Goal: Information Seeking & Learning: Find specific page/section

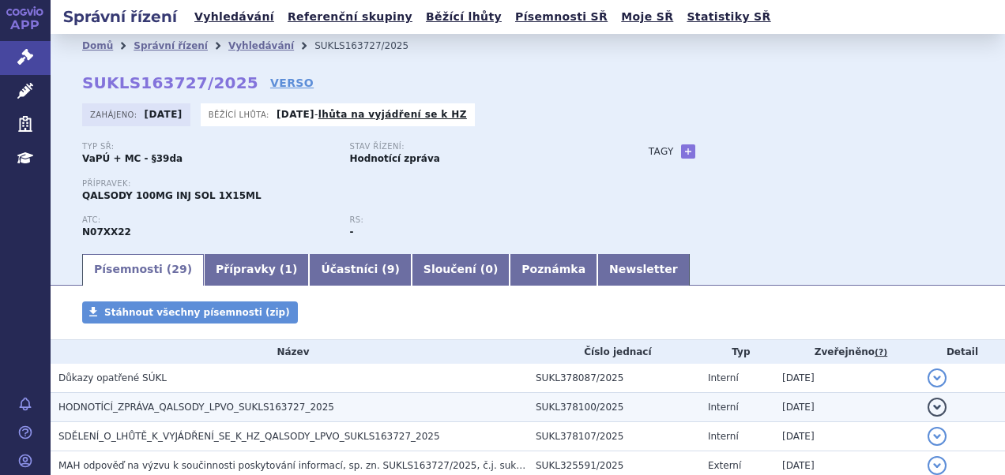
scroll to position [220, 0]
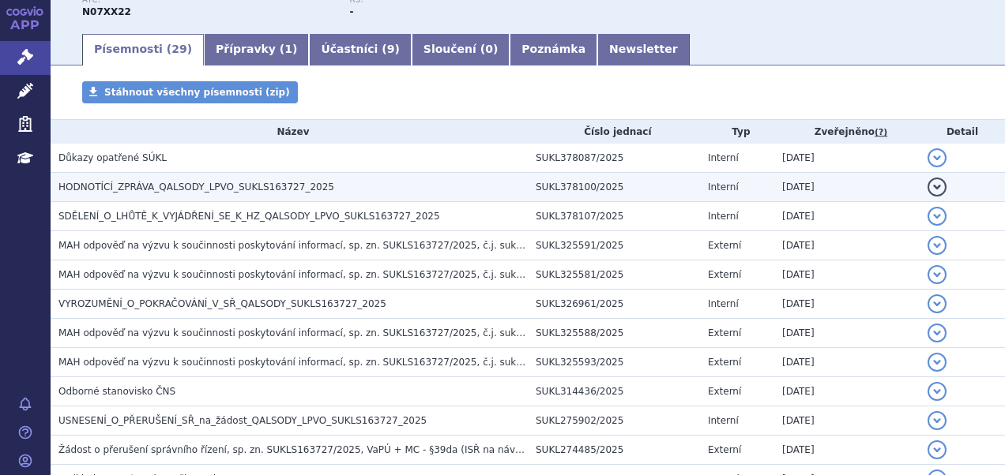
click at [292, 179] on h3 "HODNOTÍCÍ_ZPRÁVA_QALSODY_LPVO_SUKLS163727_2025" at bounding box center [292, 187] width 469 height 16
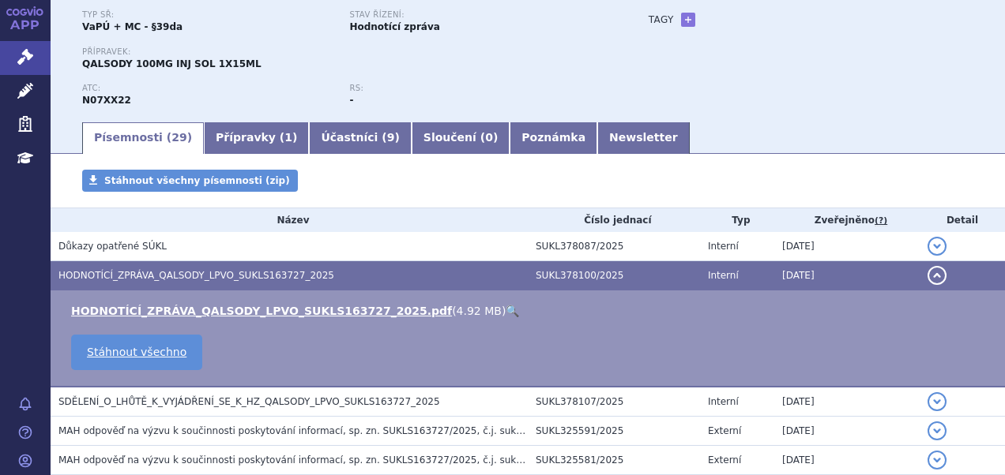
scroll to position [6, 0]
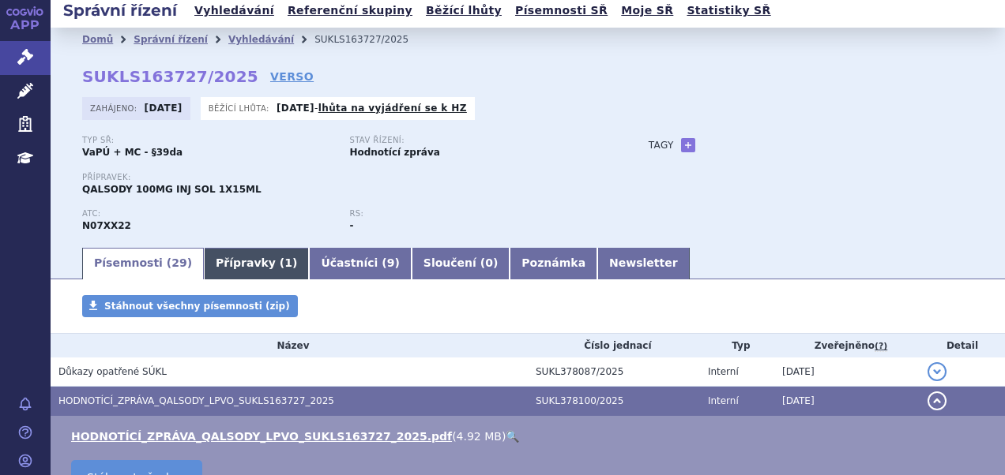
click at [250, 258] on link "Přípravky ( 1 )" at bounding box center [256, 264] width 105 height 32
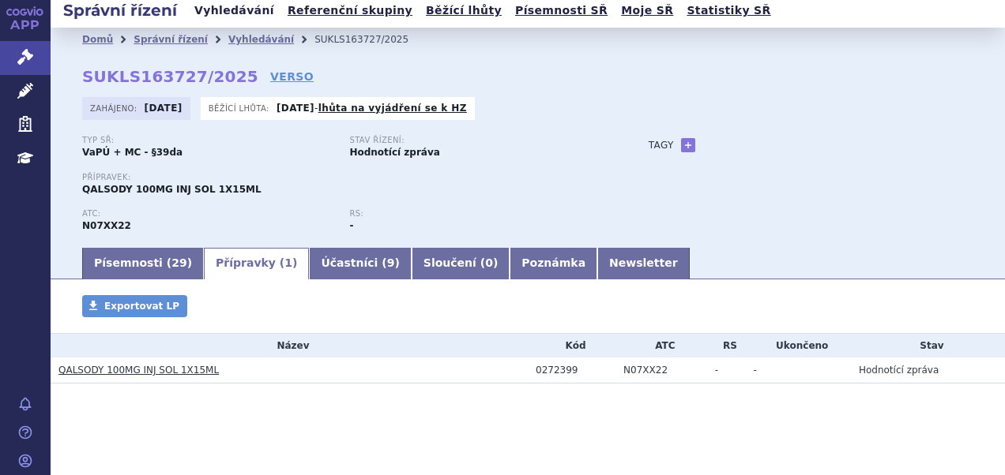
click at [221, 15] on link "Vyhledávání" at bounding box center [234, 10] width 89 height 21
click at [218, 13] on link "Vyhledávání" at bounding box center [234, 10] width 89 height 21
click at [231, 14] on link "Vyhledávání" at bounding box center [234, 10] width 89 height 21
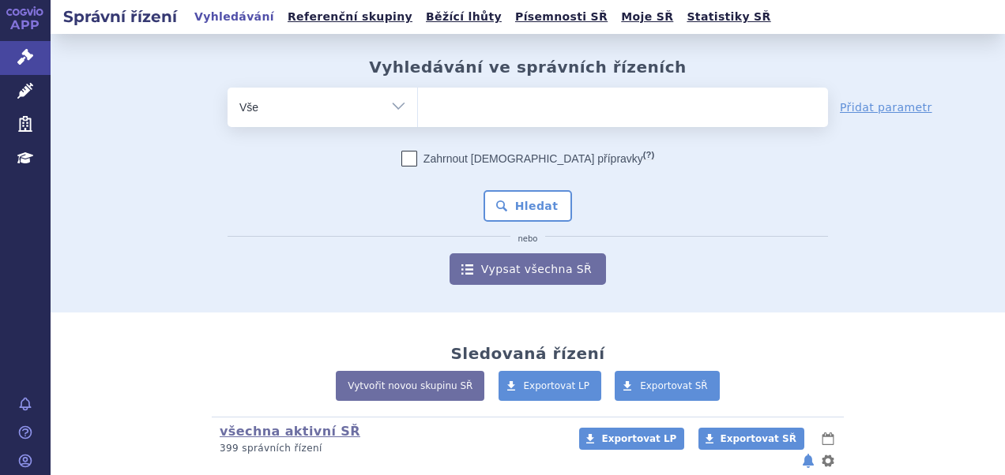
click at [483, 102] on ul at bounding box center [623, 104] width 410 height 33
click at [418, 102] on select at bounding box center [417, 106] width 1 height 39
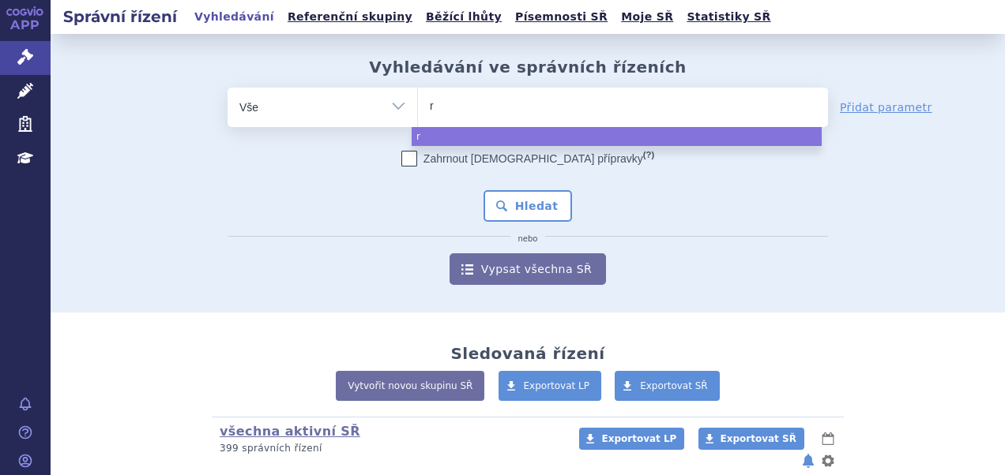
type input "ry"
type input "rye"
type input "ryeq"
type input "ryeqo"
select select "ryeqo"
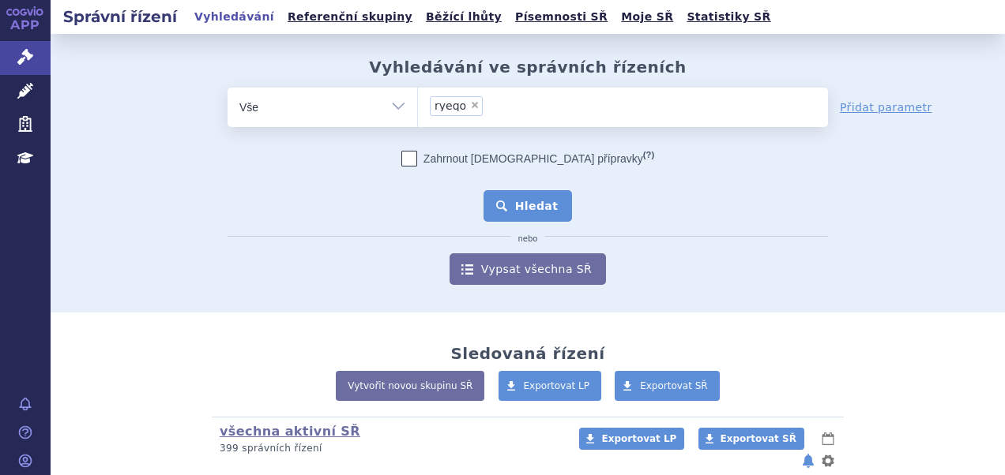
click at [529, 199] on button "Hledat" at bounding box center [527, 206] width 89 height 32
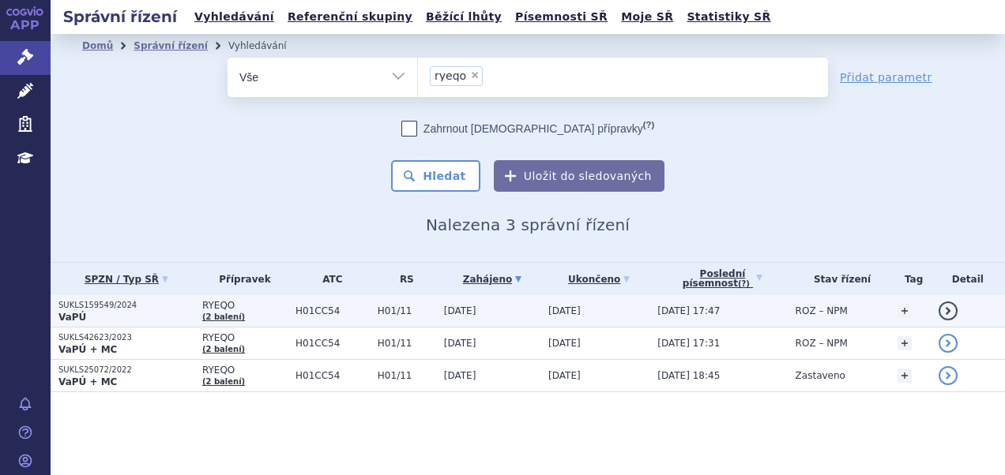
click at [101, 311] on p "VaPÚ" at bounding box center [126, 317] width 136 height 13
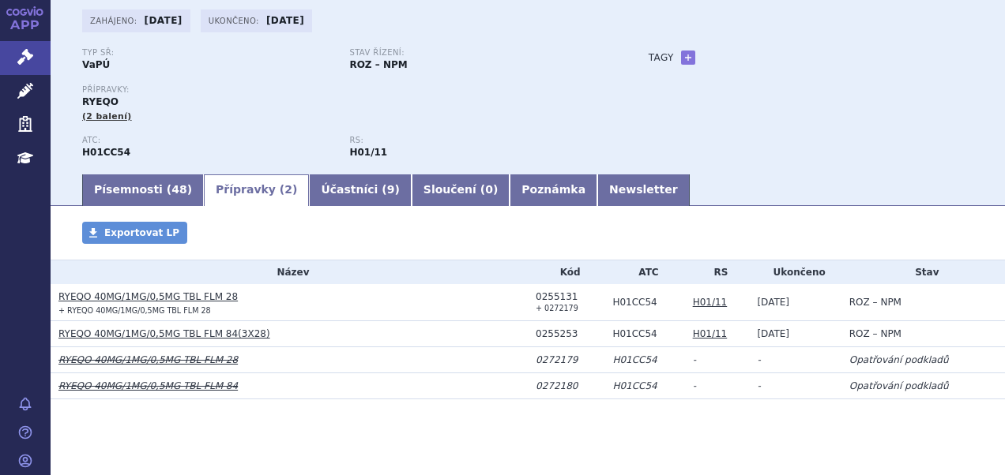
scroll to position [95, 0]
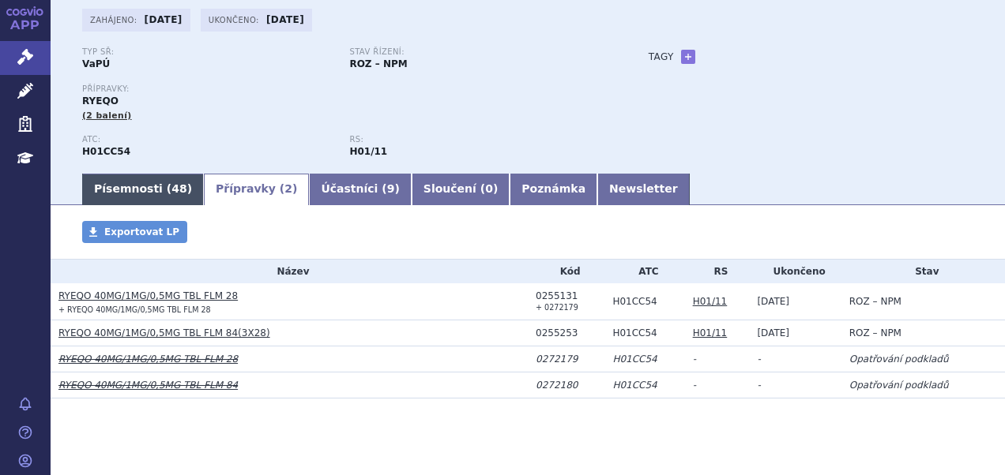
click at [131, 202] on link "Písemnosti ( 48 )" at bounding box center [143, 190] width 122 height 32
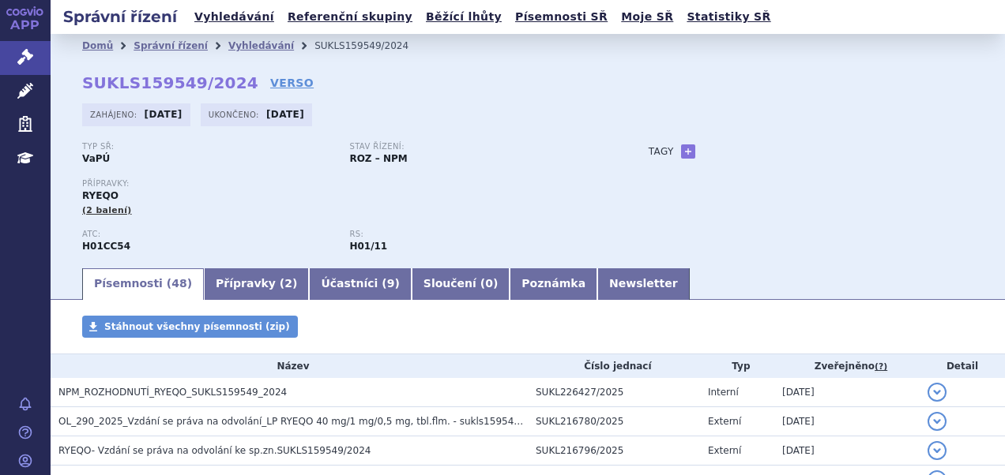
click at [226, 111] on span "Ukončeno:" at bounding box center [235, 114] width 54 height 13
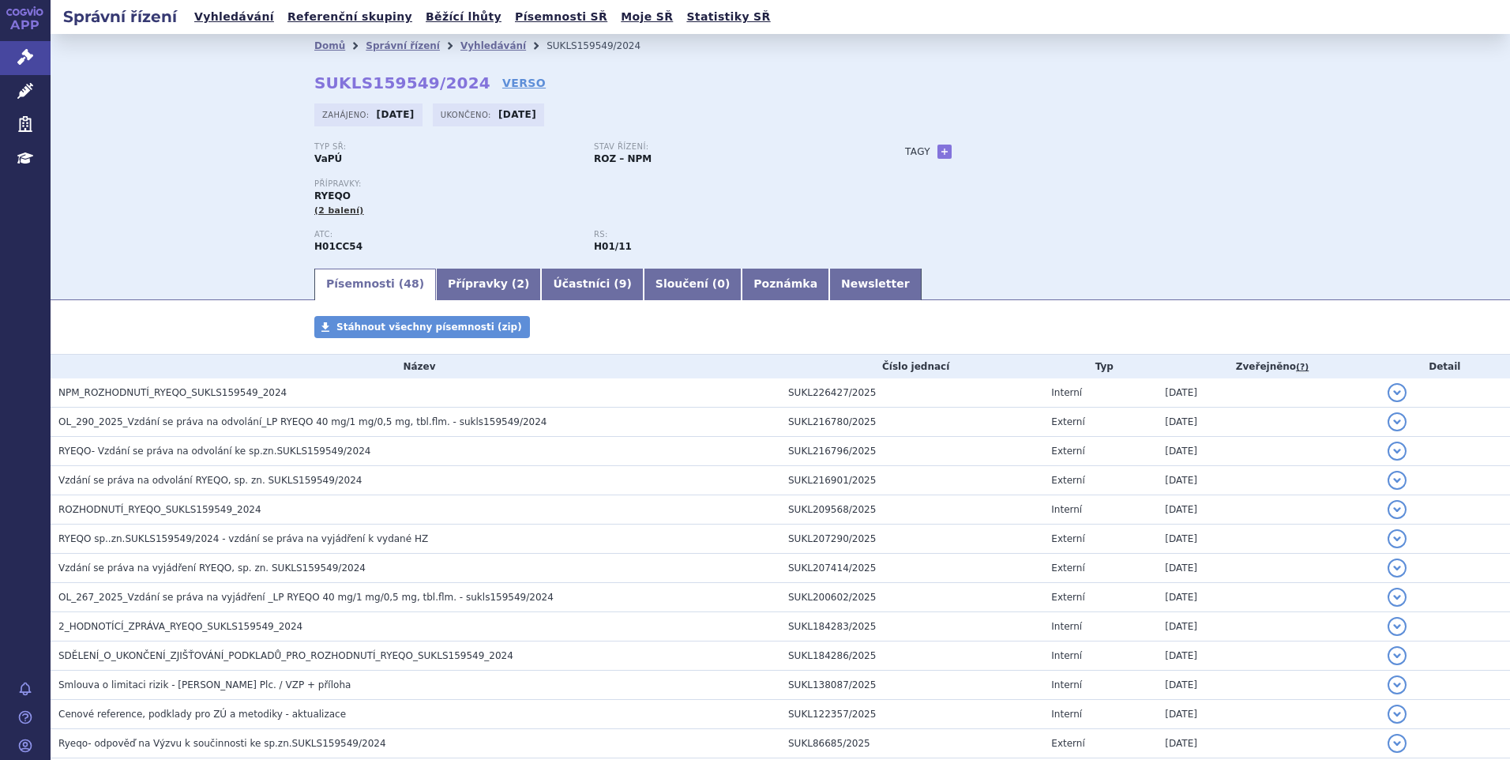
click at [130, 17] on h2 "Správní řízení" at bounding box center [120, 17] width 139 height 22
click at [244, 19] on link "Vyhledávání" at bounding box center [234, 16] width 89 height 21
